Goal: Information Seeking & Learning: Learn about a topic

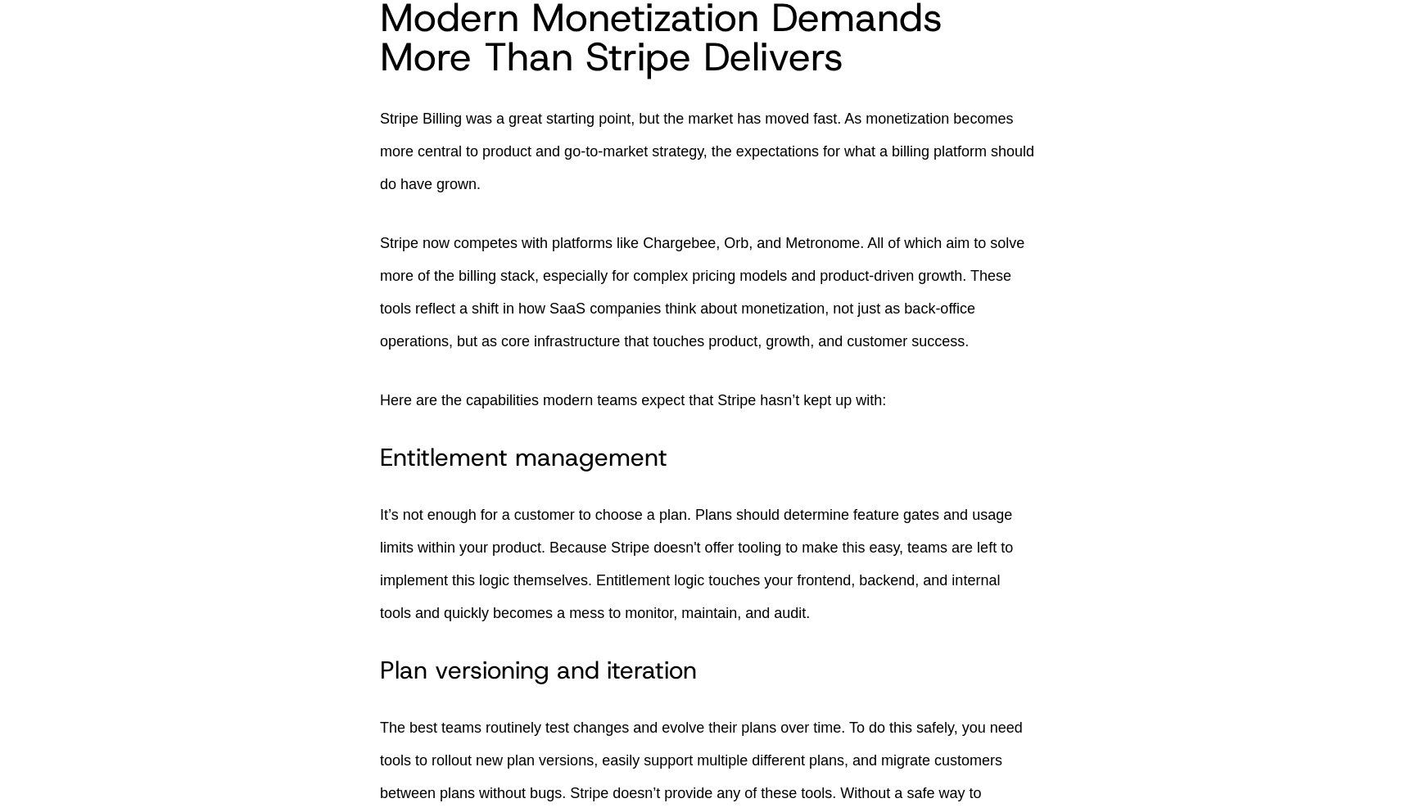
scroll to position [1188, 0]
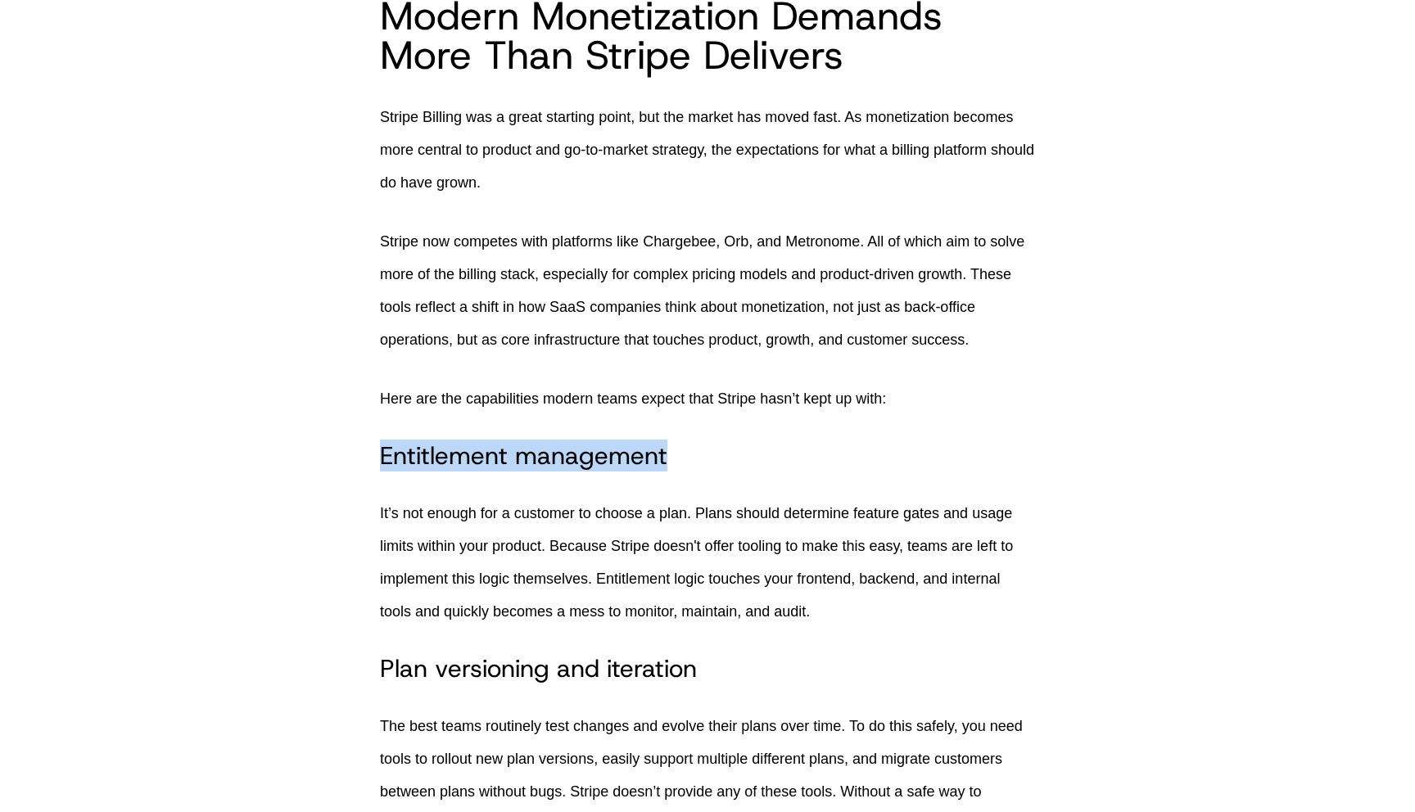
drag, startPoint x: 377, startPoint y: 460, endPoint x: 890, endPoint y: 464, distance: 513.5
copy h3 "Entitlement management"
click at [464, 679] on h3 "Plan versioning and iteration" at bounding box center [707, 668] width 655 height 29
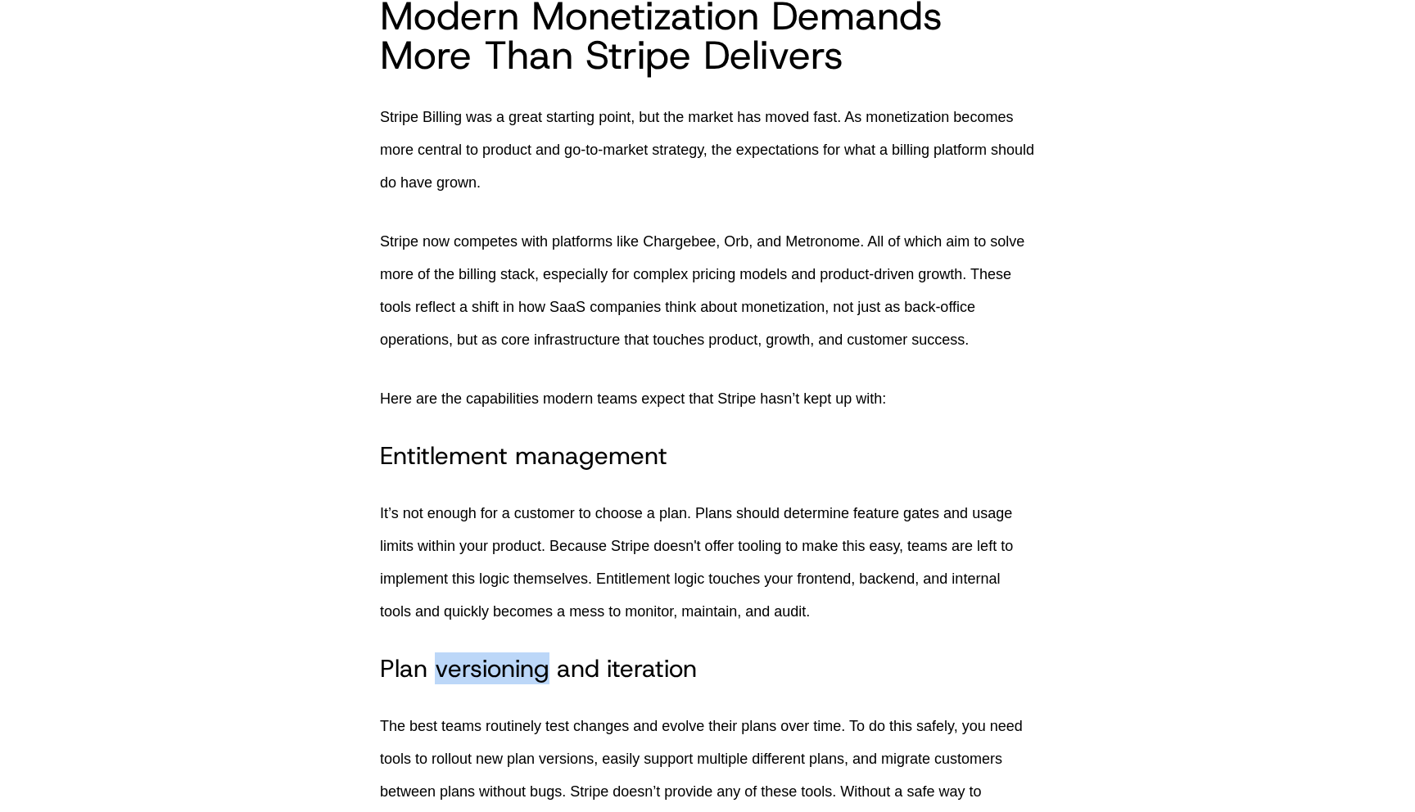
click at [464, 679] on h3 "Plan versioning and iteration" at bounding box center [707, 668] width 655 height 29
copy h3 "Plan versioning and iteration"
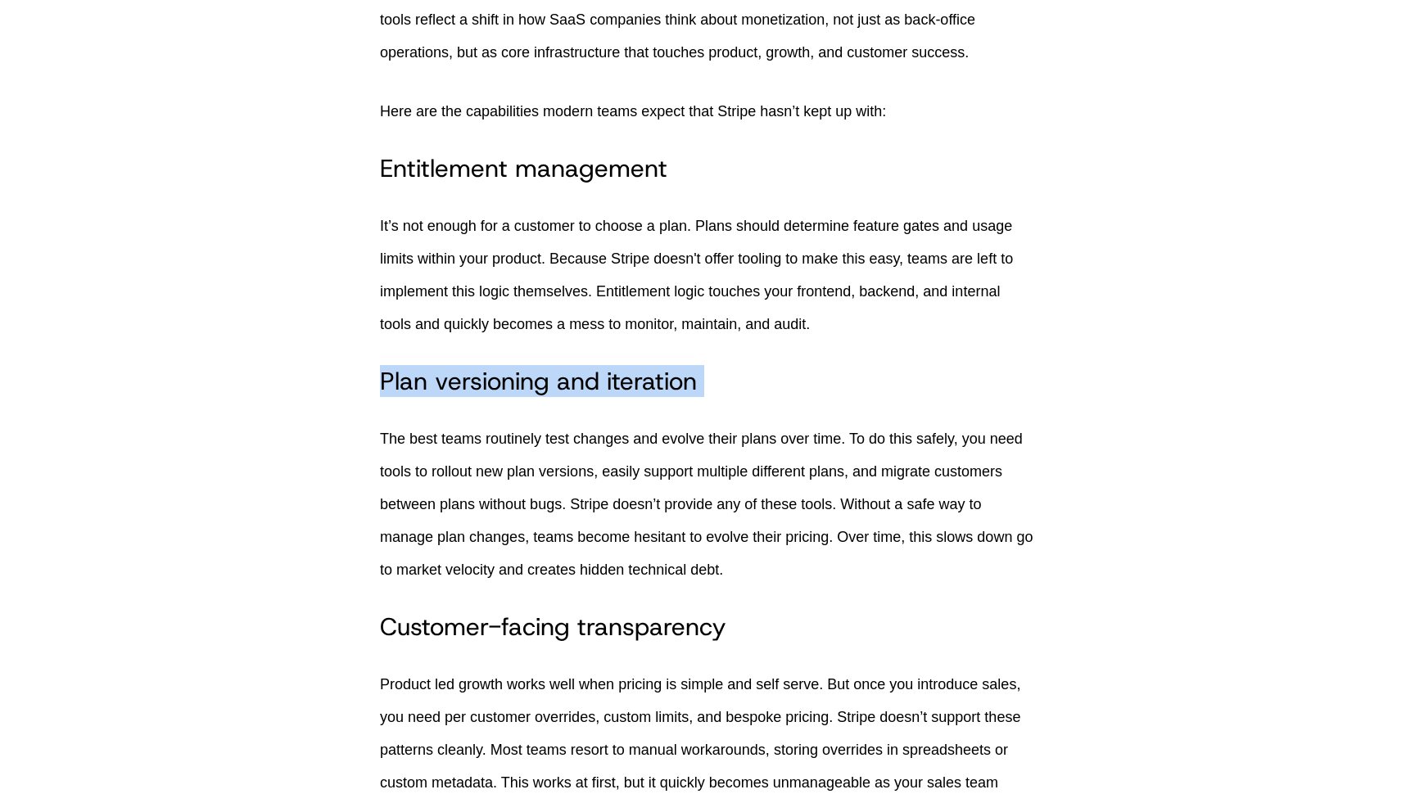
scroll to position [1526, 0]
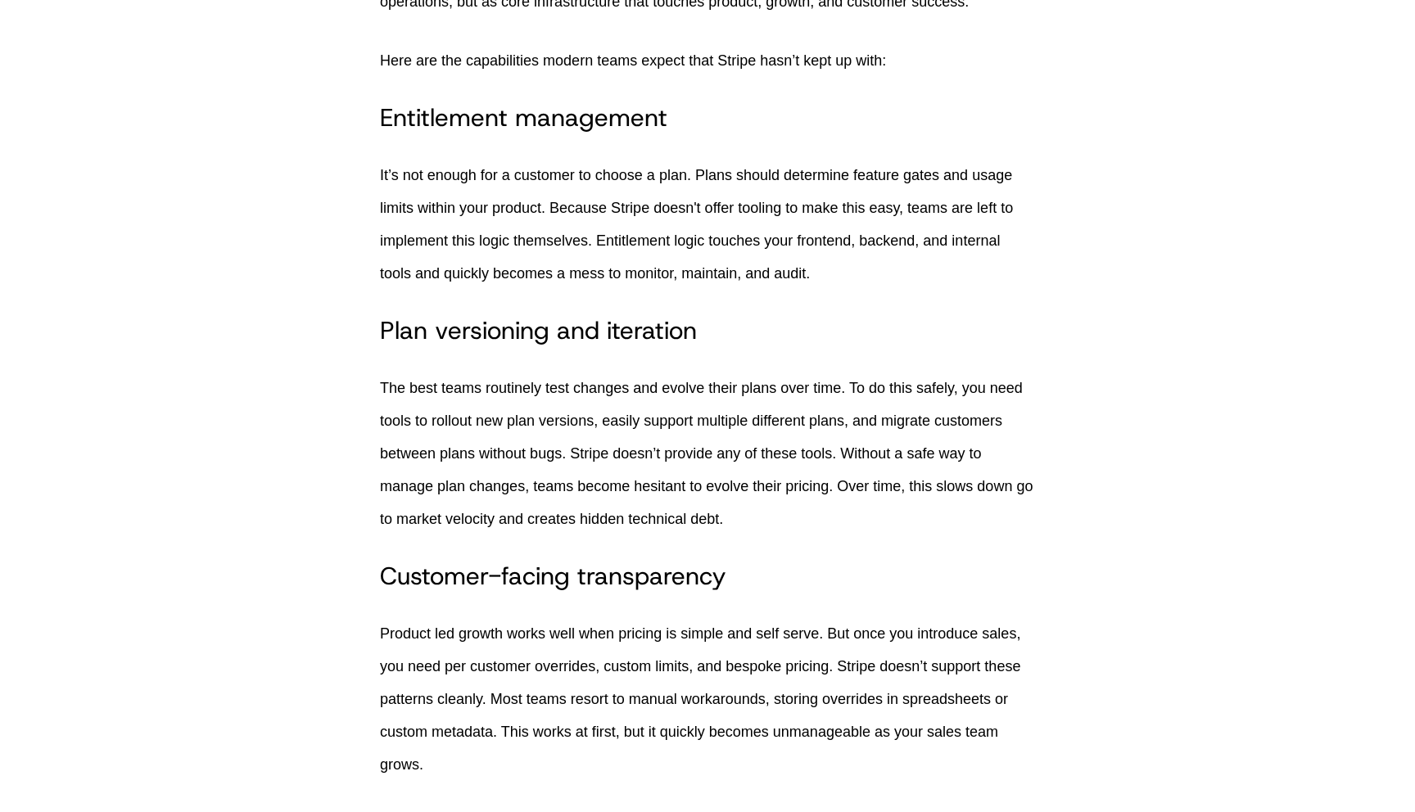
click at [672, 579] on h3 "Customer-facing transparency" at bounding box center [707, 576] width 655 height 29
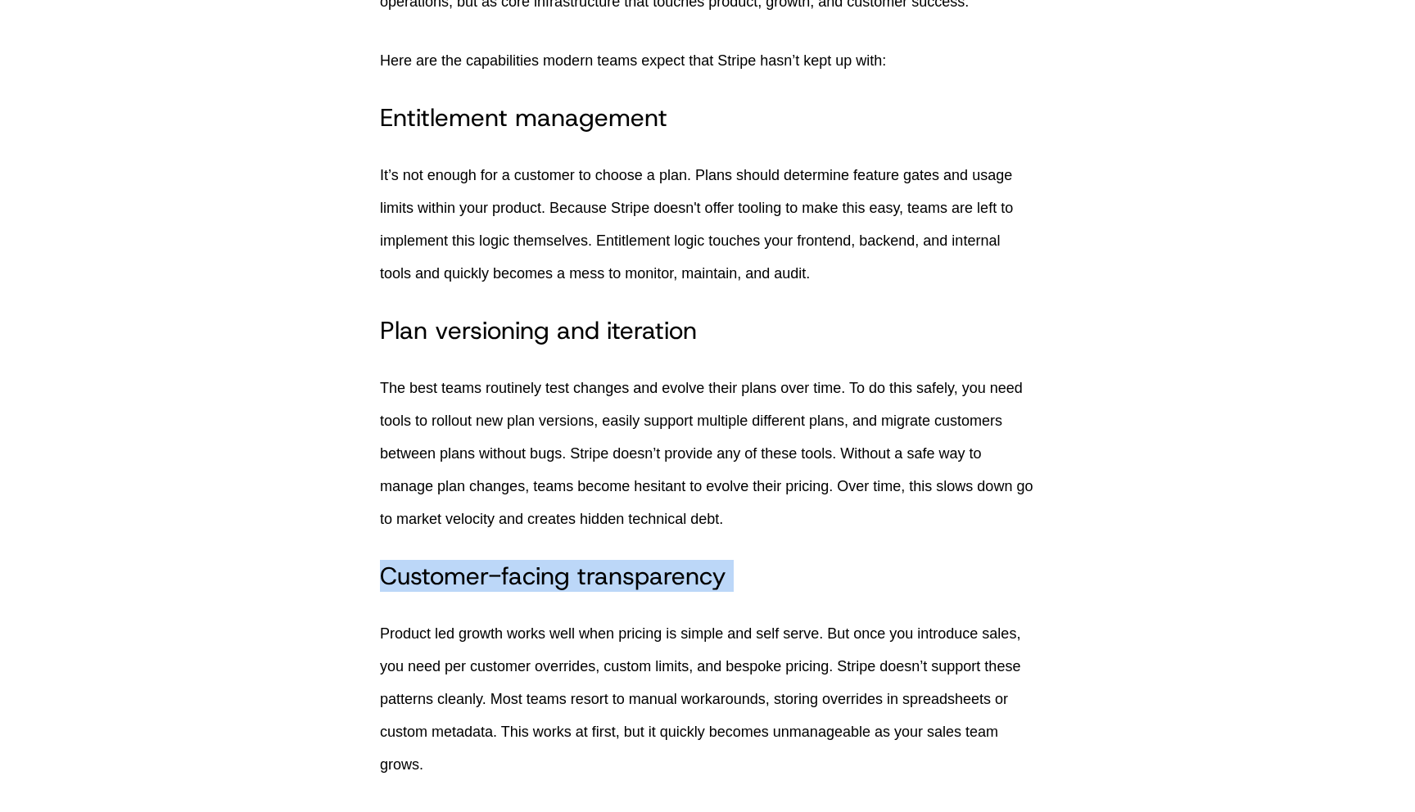
click at [672, 579] on h3 "Customer-facing transparency" at bounding box center [707, 576] width 655 height 29
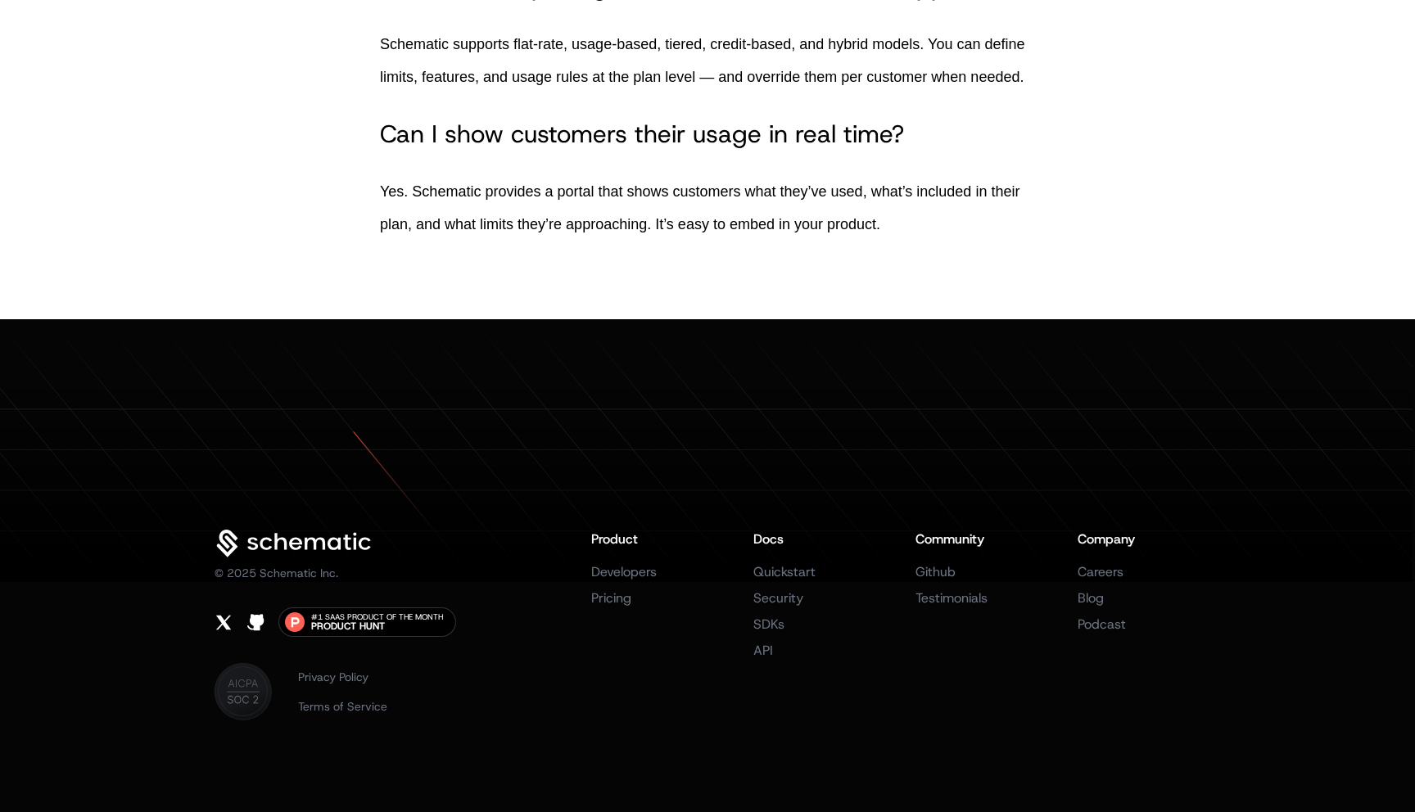
scroll to position [8460, 0]
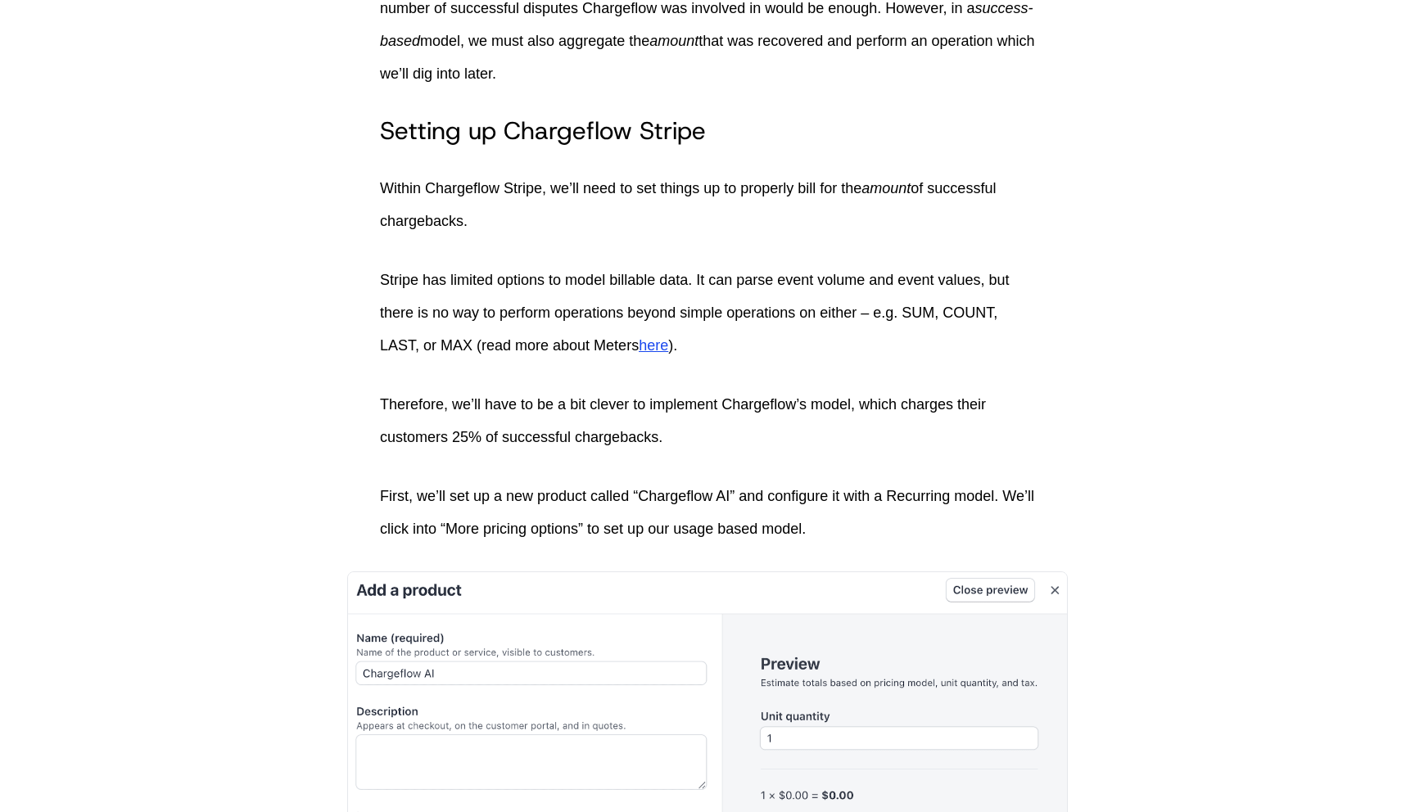
scroll to position [4353, 0]
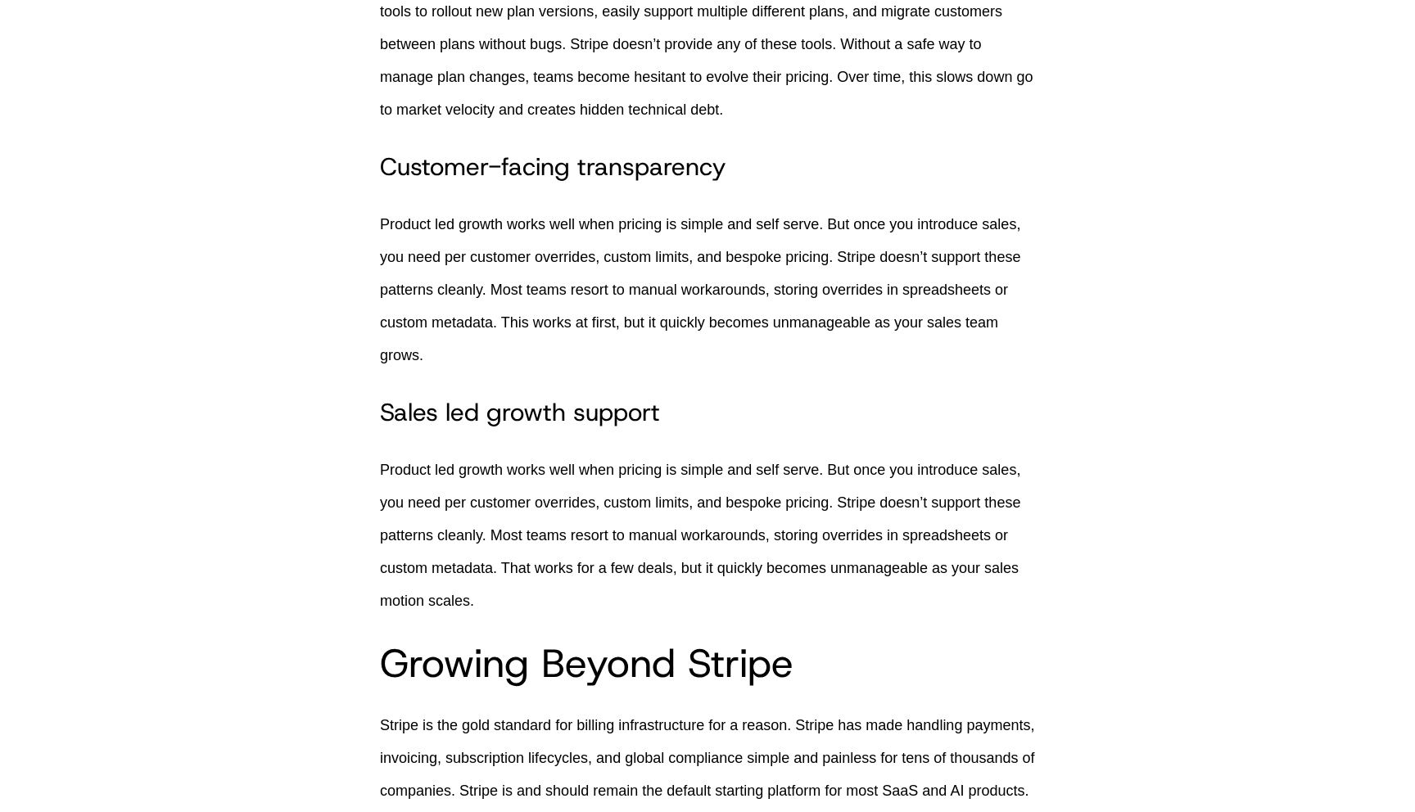
scroll to position [2081, 0]
